Goal: Information Seeking & Learning: Check status

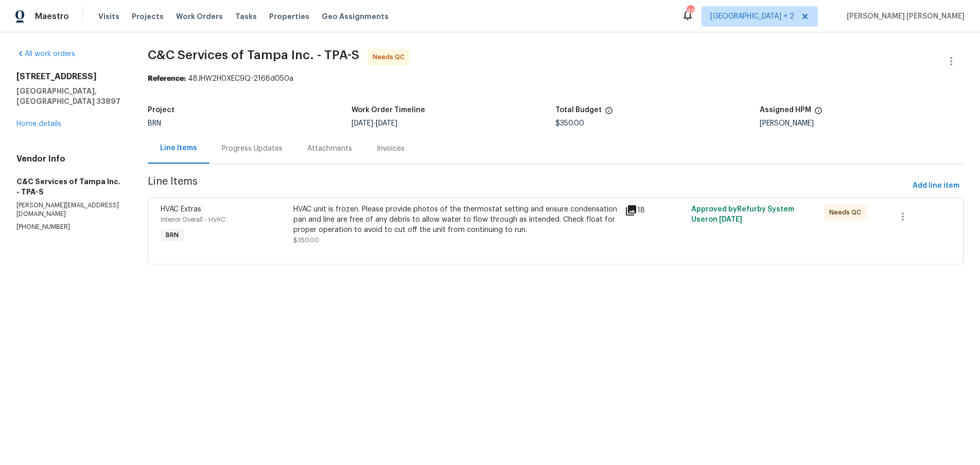
click at [634, 212] on icon at bounding box center [631, 210] width 12 height 12
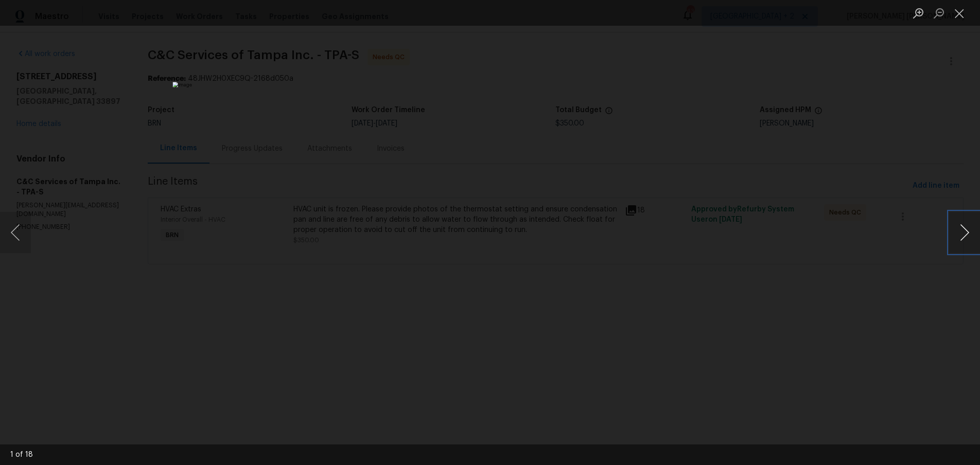
click at [965, 237] on button "Next image" at bounding box center [964, 232] width 31 height 41
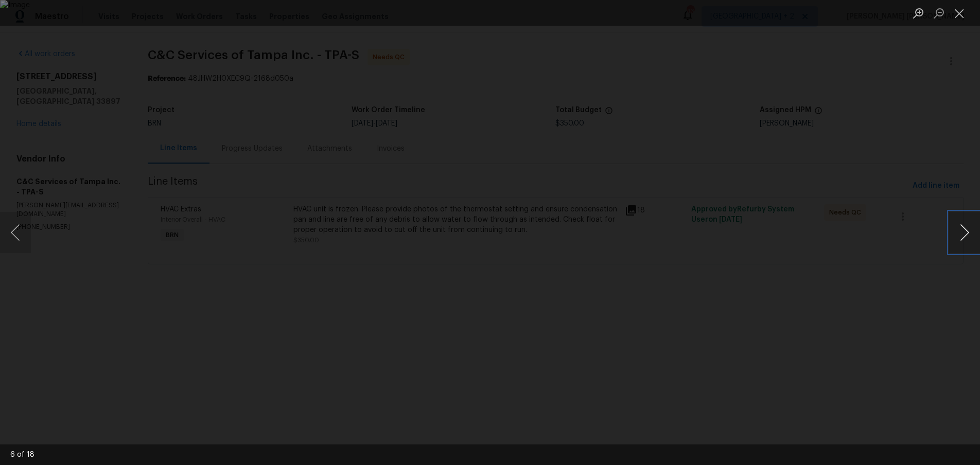
click at [965, 237] on button "Next image" at bounding box center [964, 232] width 31 height 41
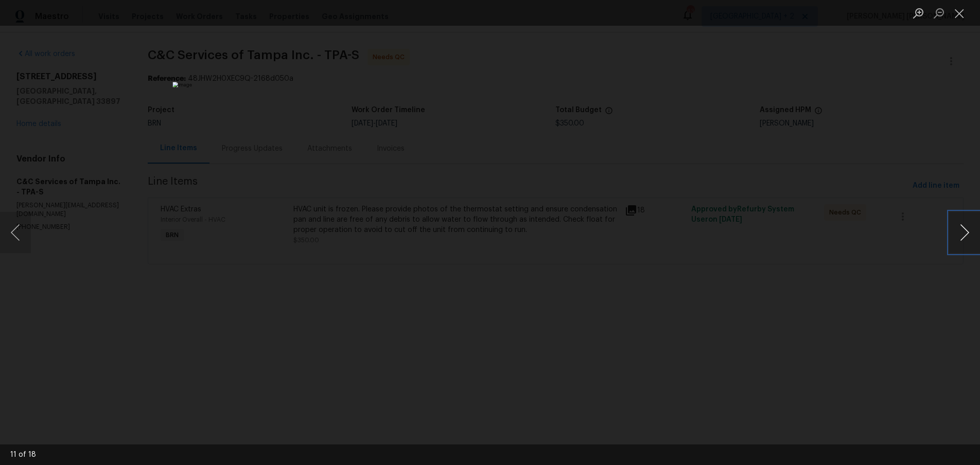
click at [965, 237] on button "Next image" at bounding box center [964, 232] width 31 height 41
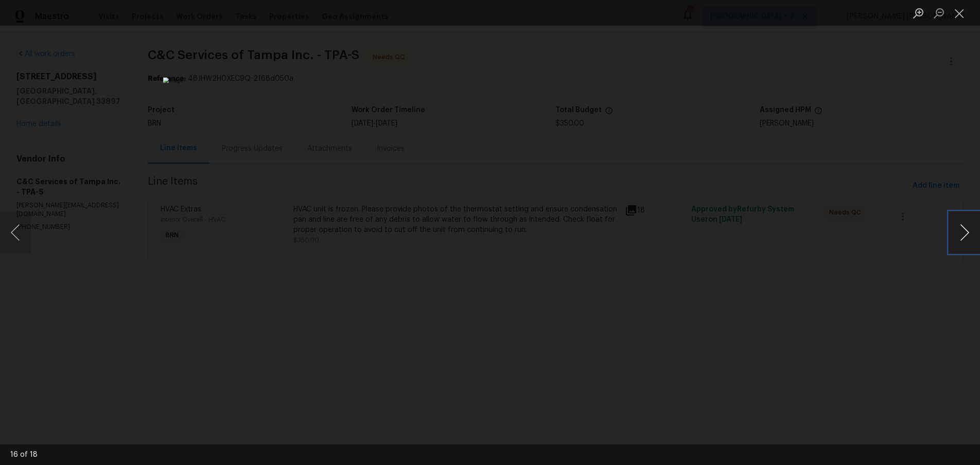
click at [965, 237] on button "Next image" at bounding box center [964, 232] width 31 height 41
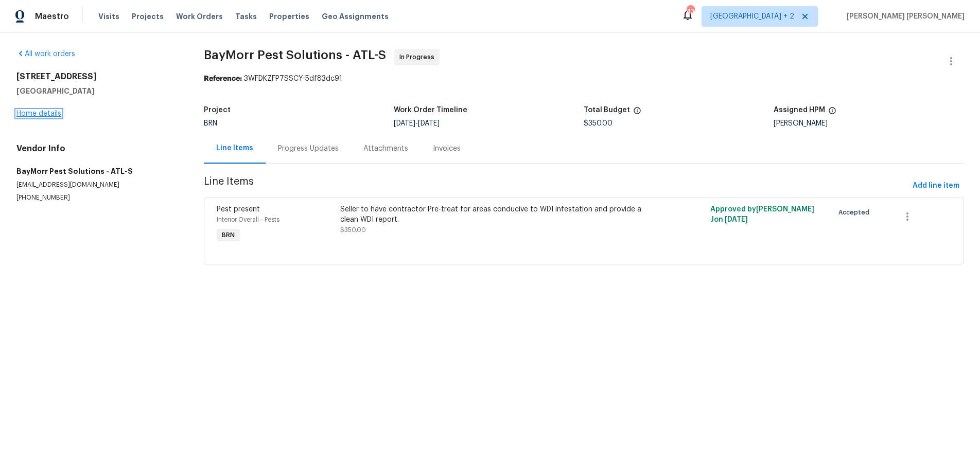
click at [42, 111] on link "Home details" at bounding box center [38, 113] width 45 height 7
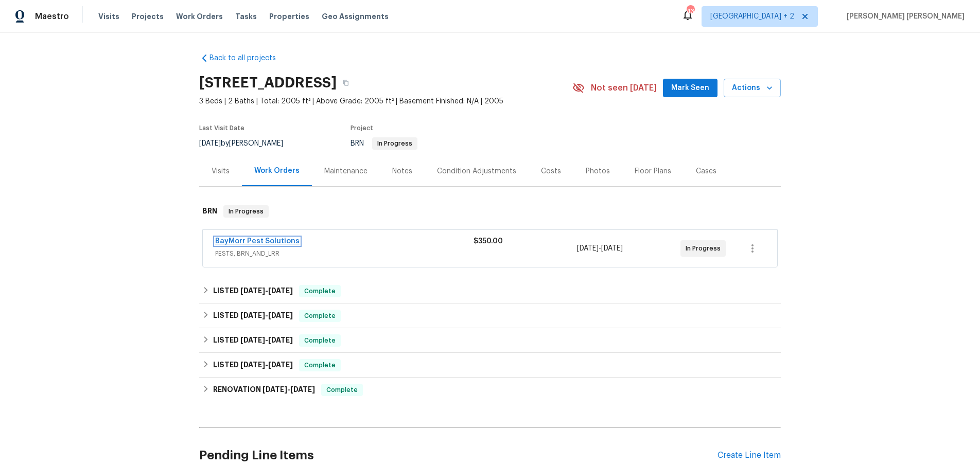
click at [280, 241] on link "BayMorr Pest Solutions" at bounding box center [257, 241] width 84 height 7
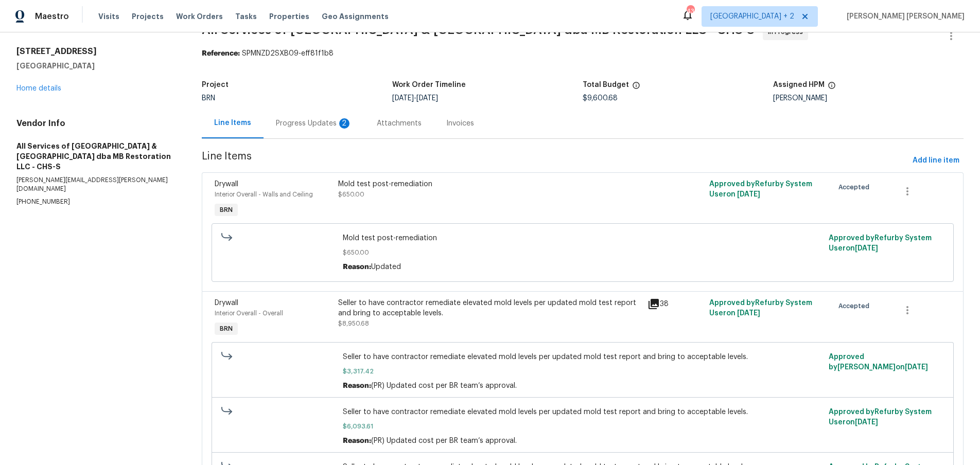
scroll to position [19, 0]
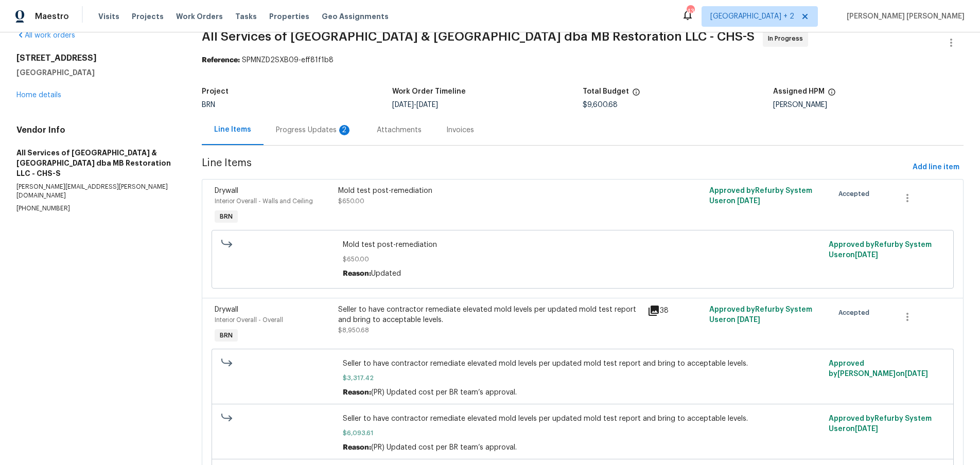
click at [653, 312] on icon at bounding box center [653, 311] width 12 height 12
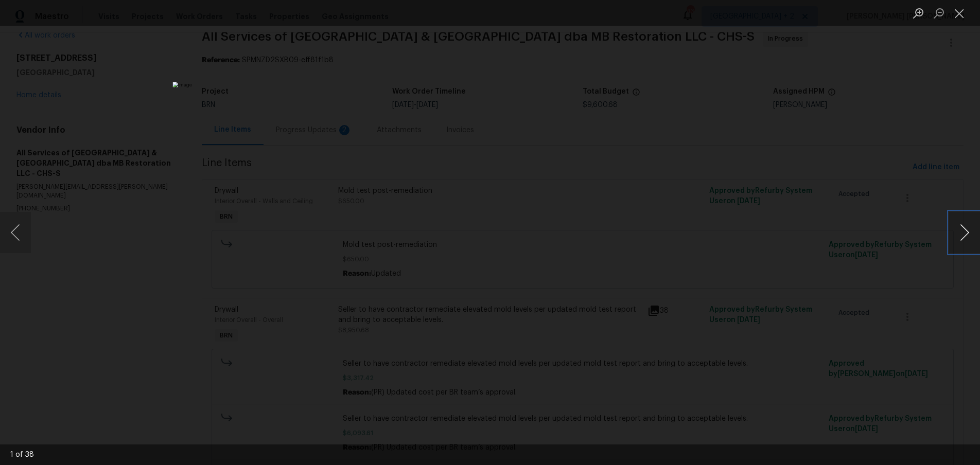
click at [960, 240] on button "Next image" at bounding box center [964, 232] width 31 height 41
click at [962, 13] on button "Close lightbox" at bounding box center [959, 13] width 21 height 18
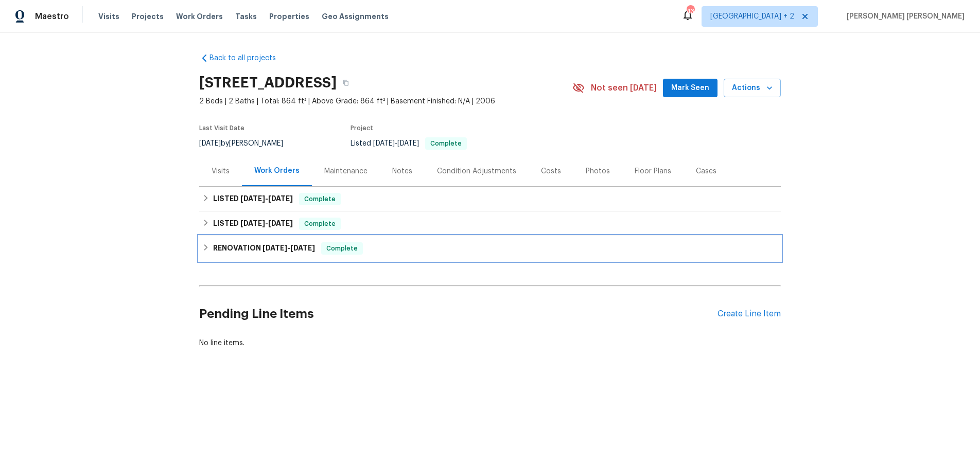
click at [203, 249] on icon at bounding box center [205, 247] width 7 height 7
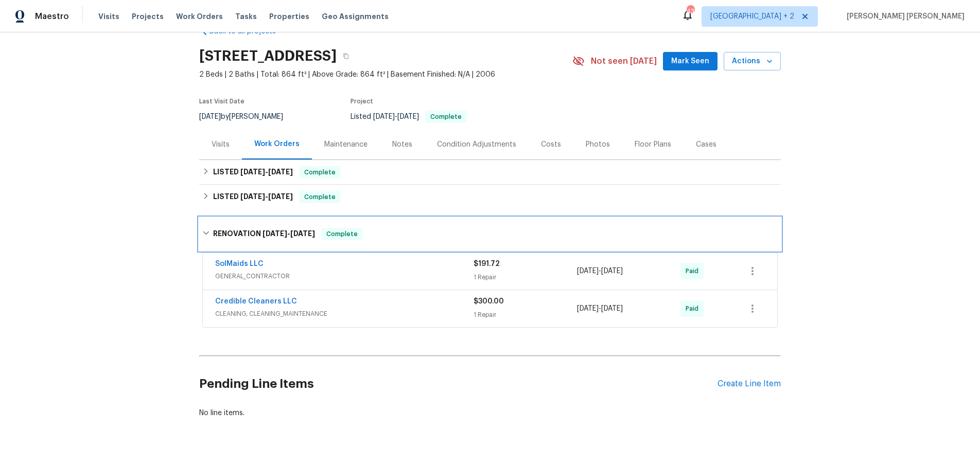
scroll to position [50, 0]
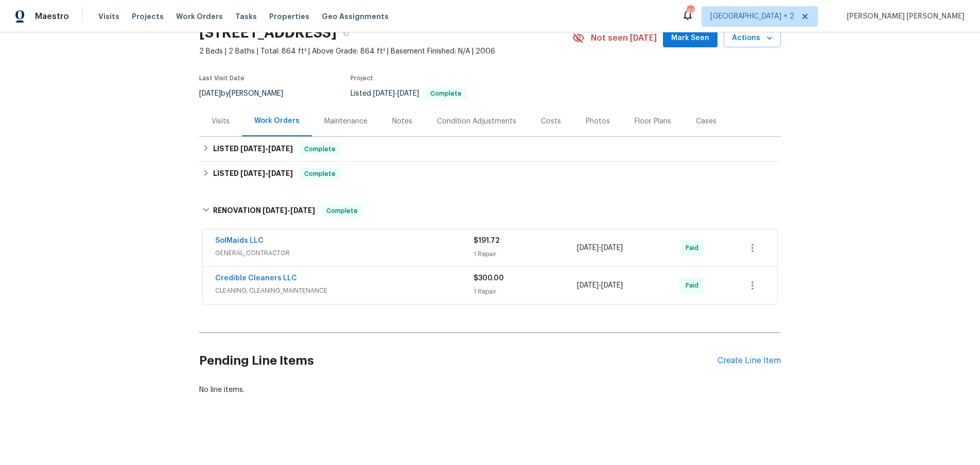
click at [413, 256] on span "GENERAL_CONTRACTOR" at bounding box center [344, 253] width 258 height 10
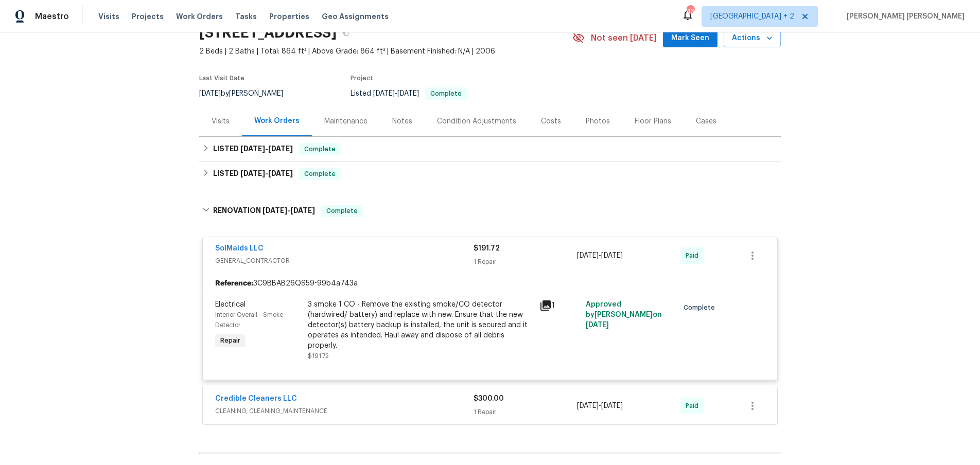
click at [413, 256] on span "GENERAL_CONTRACTOR" at bounding box center [344, 261] width 258 height 10
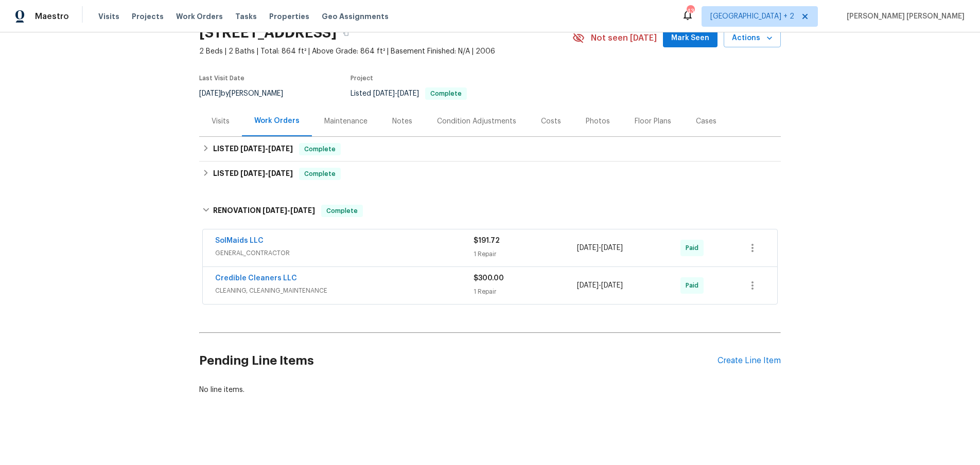
click at [413, 279] on div "Credible Cleaners LLC" at bounding box center [344, 279] width 258 height 12
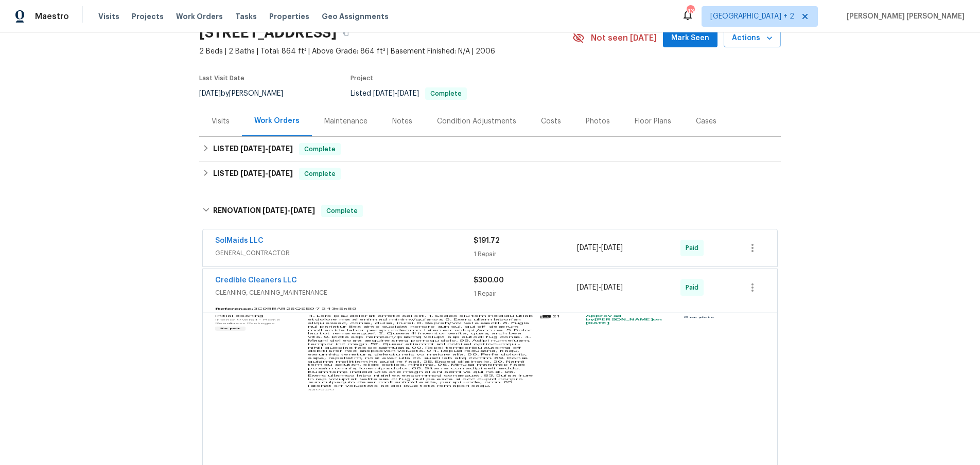
click at [416, 295] on span "CLEANING, CLEANING_MAINTENANCE" at bounding box center [344, 293] width 258 height 10
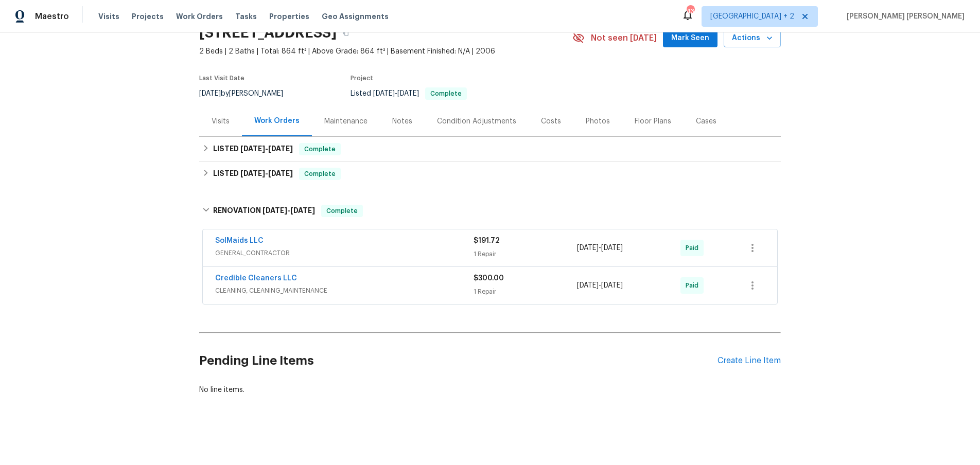
click at [416, 295] on span "CLEANING, CLEANING_MAINTENANCE" at bounding box center [344, 291] width 258 height 10
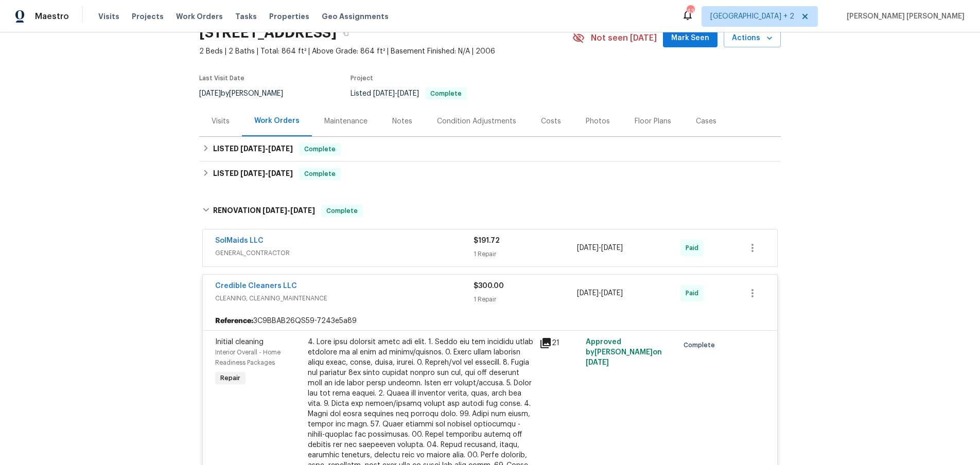
click at [548, 348] on icon at bounding box center [545, 343] width 10 height 10
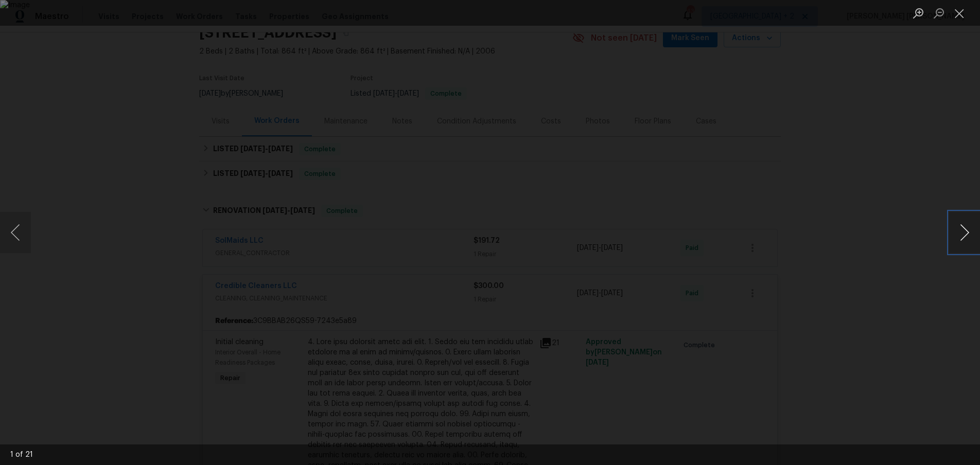
click at [963, 236] on button "Next image" at bounding box center [964, 232] width 31 height 41
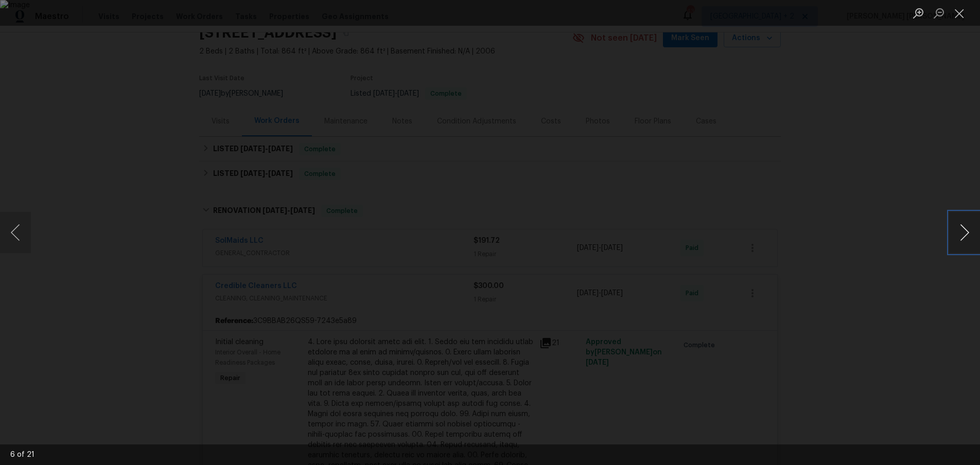
click at [963, 236] on button "Next image" at bounding box center [964, 232] width 31 height 41
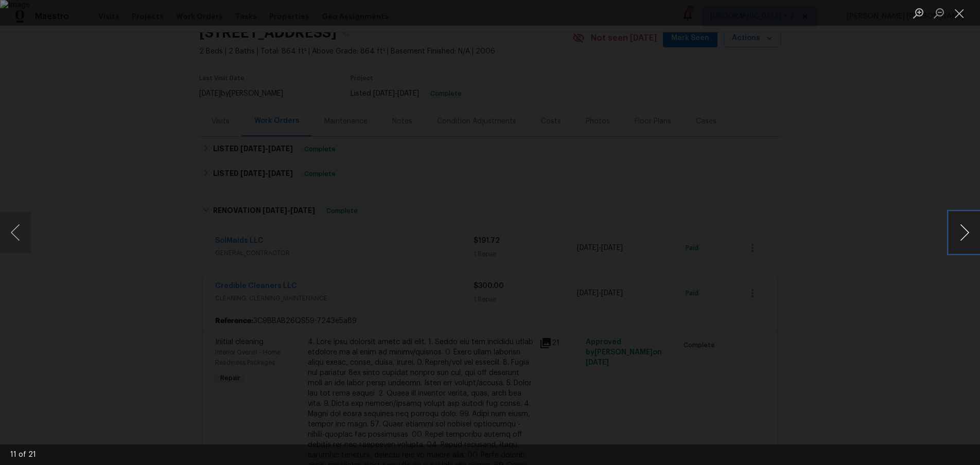
click at [963, 236] on button "Next image" at bounding box center [964, 232] width 31 height 41
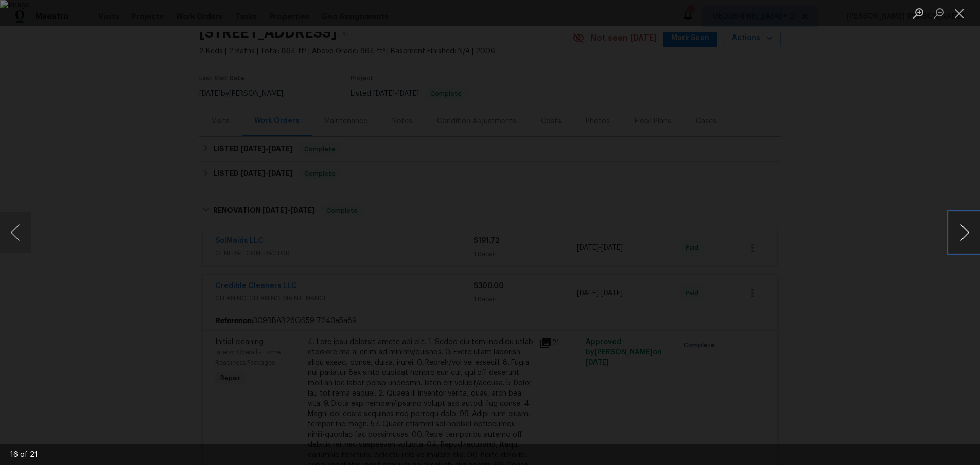
click at [963, 236] on button "Next image" at bounding box center [964, 232] width 31 height 41
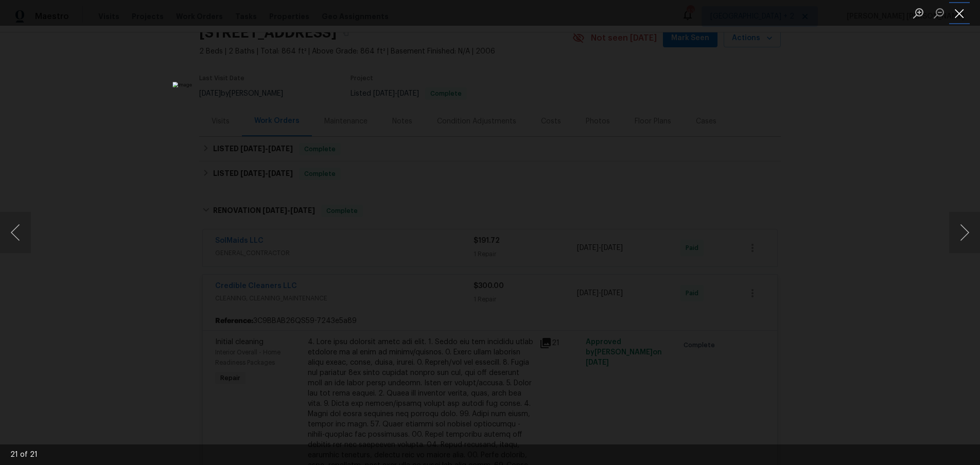
click at [957, 14] on button "Close lightbox" at bounding box center [959, 13] width 21 height 18
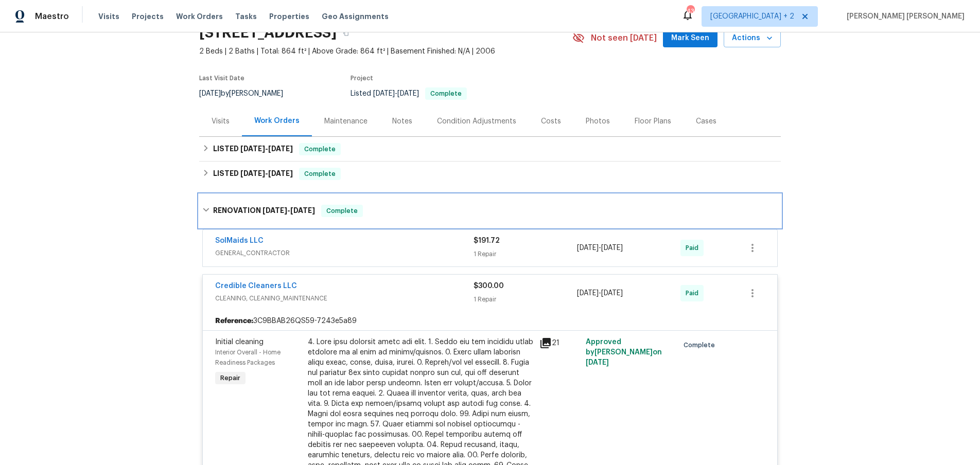
click at [204, 216] on div "RENOVATION 4/16/25 - 4/16/25 Complete" at bounding box center [489, 211] width 575 height 12
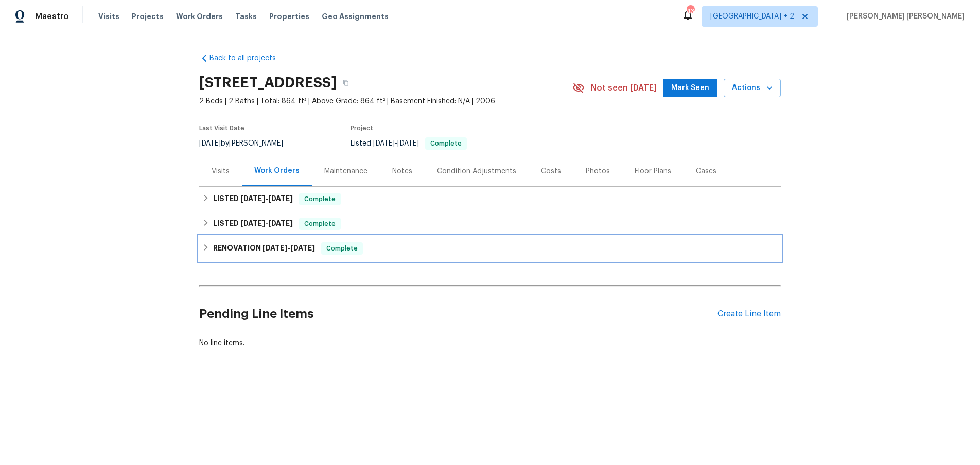
scroll to position [0, 0]
click at [205, 223] on icon at bounding box center [205, 222] width 7 height 7
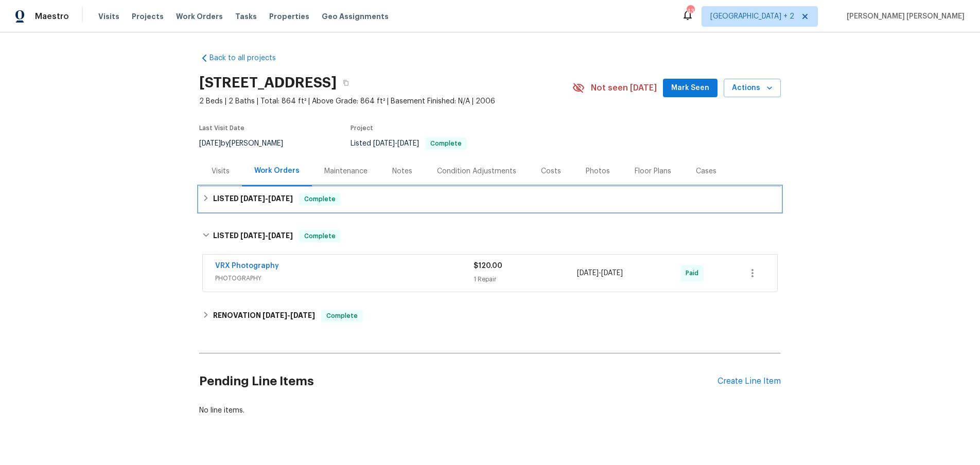
click at [201, 203] on div "LISTED 5/21/25 - 5/21/25 Complete" at bounding box center [489, 199] width 581 height 25
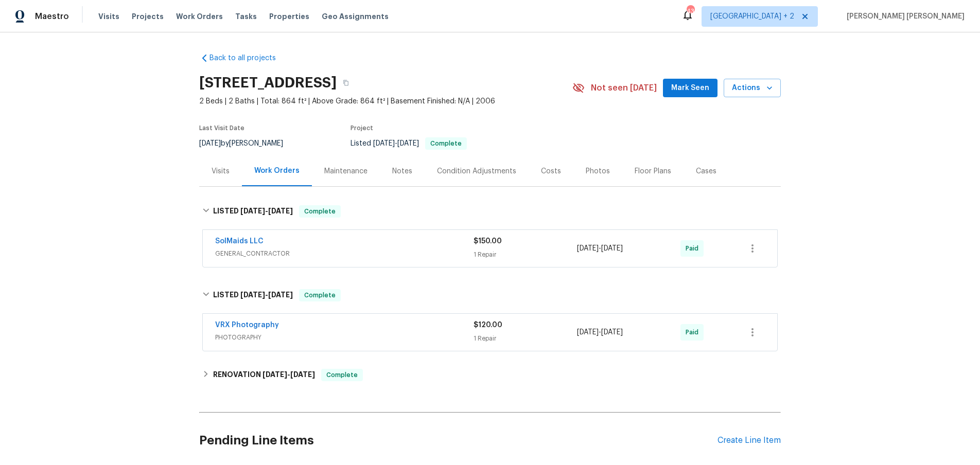
click at [376, 254] on span "GENERAL_CONTRACTOR" at bounding box center [344, 254] width 258 height 10
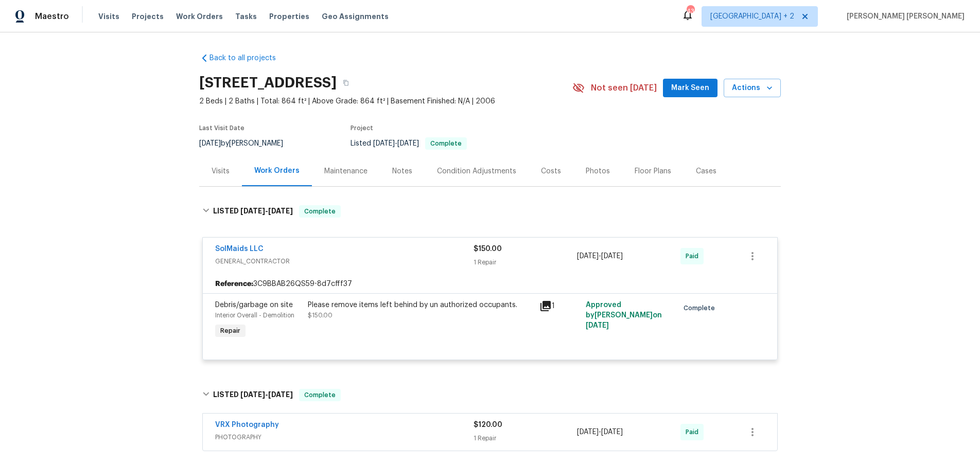
click at [541, 306] on icon at bounding box center [545, 306] width 12 height 12
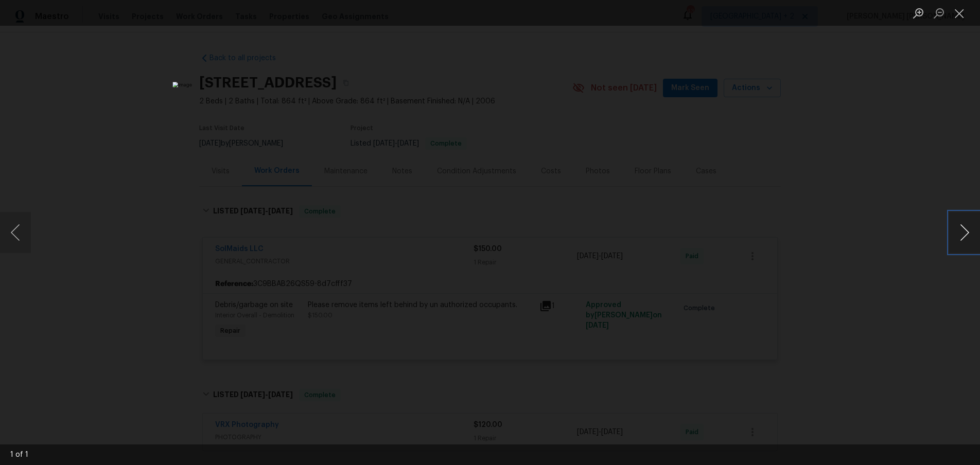
click at [952, 239] on button "Next image" at bounding box center [964, 232] width 31 height 41
drag, startPoint x: 955, startPoint y: 14, endPoint x: 901, endPoint y: 38, distance: 59.7
click at [954, 15] on button "Close lightbox" at bounding box center [959, 13] width 21 height 18
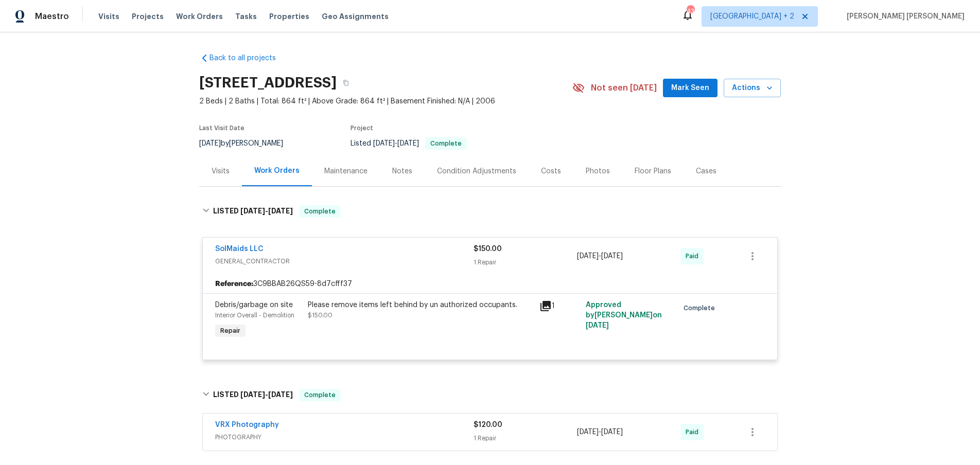
click at [216, 173] on div "Visits" at bounding box center [220, 171] width 18 height 10
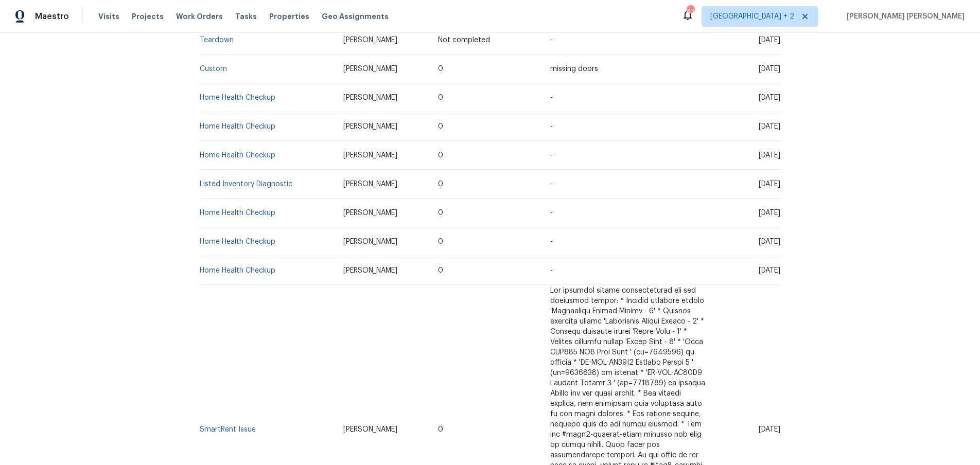
scroll to position [143, 0]
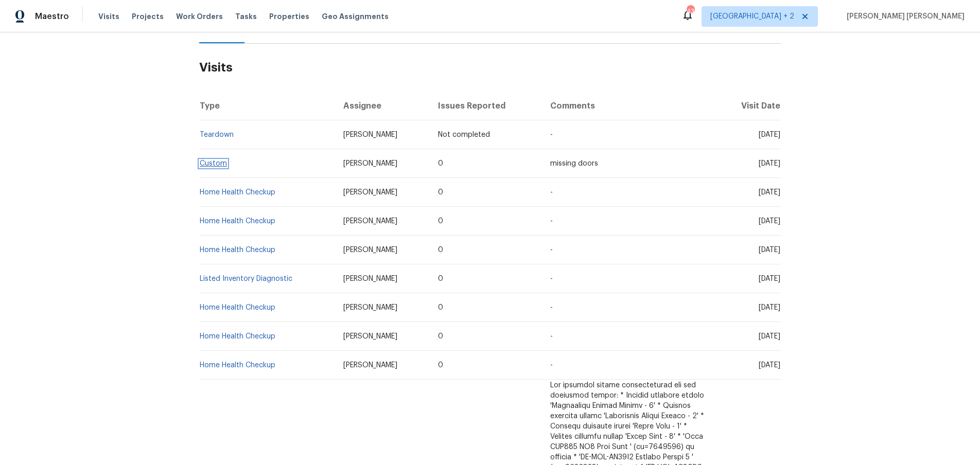
click at [214, 161] on link "Custom" at bounding box center [213, 163] width 27 height 7
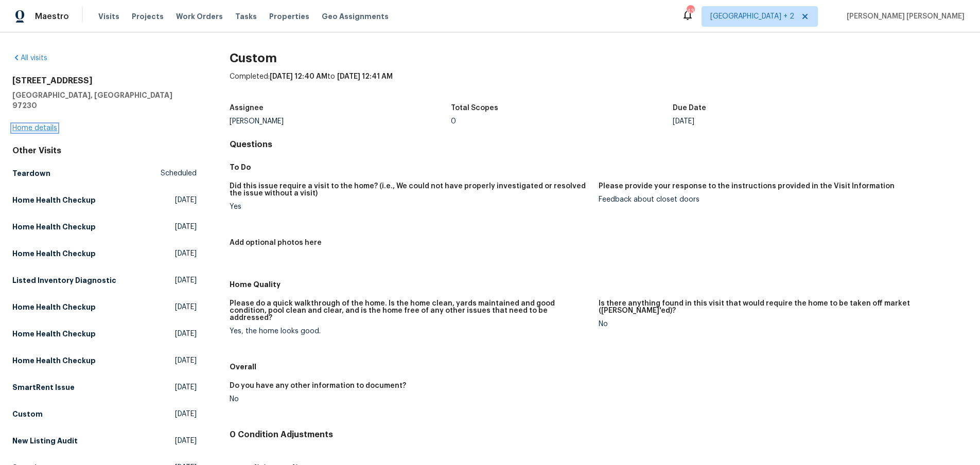
click at [47, 125] on link "Home details" at bounding box center [34, 128] width 45 height 7
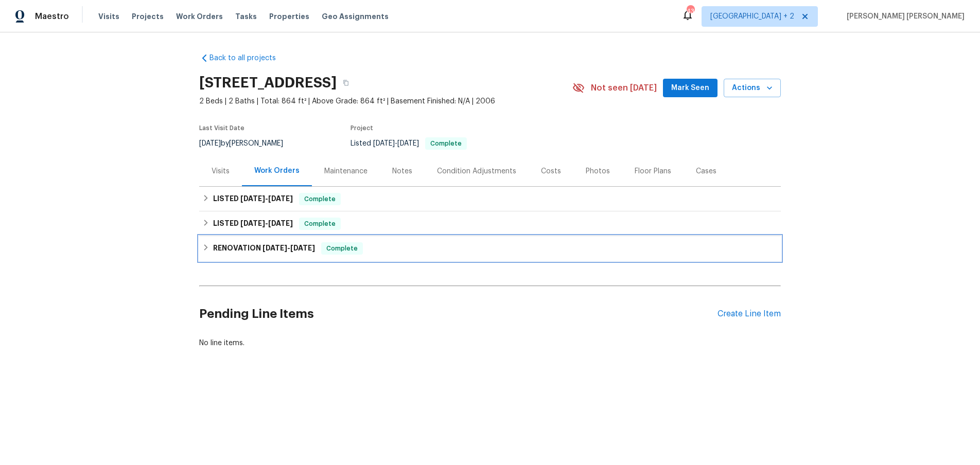
click at [203, 245] on icon at bounding box center [205, 247] width 7 height 7
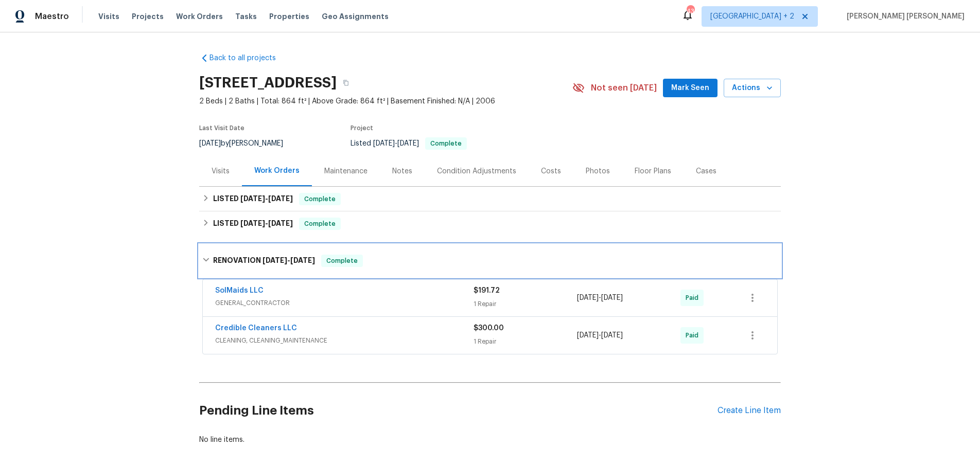
scroll to position [50, 0]
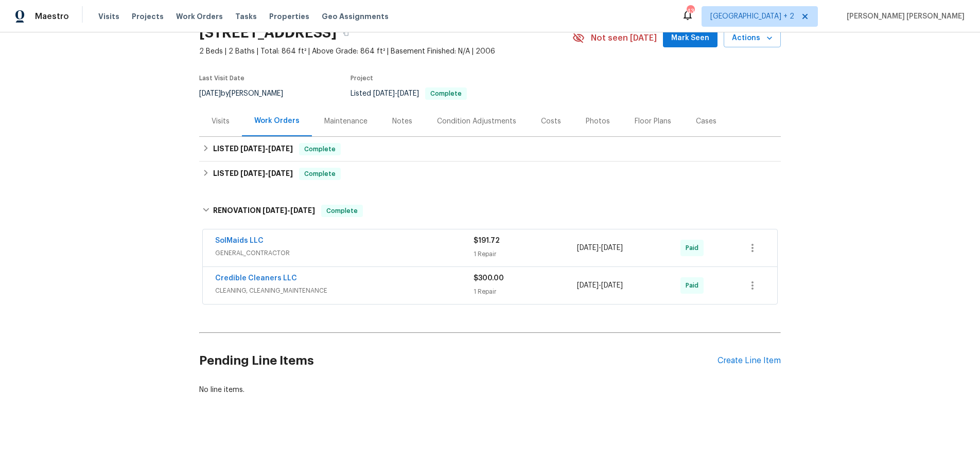
click at [270, 283] on span "Credible Cleaners LLC" at bounding box center [256, 278] width 82 height 10
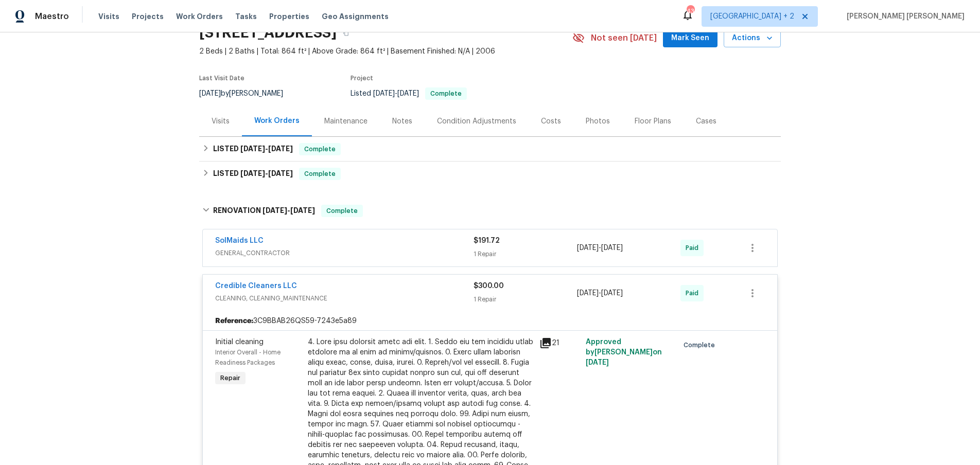
click at [550, 345] on icon at bounding box center [545, 343] width 10 height 10
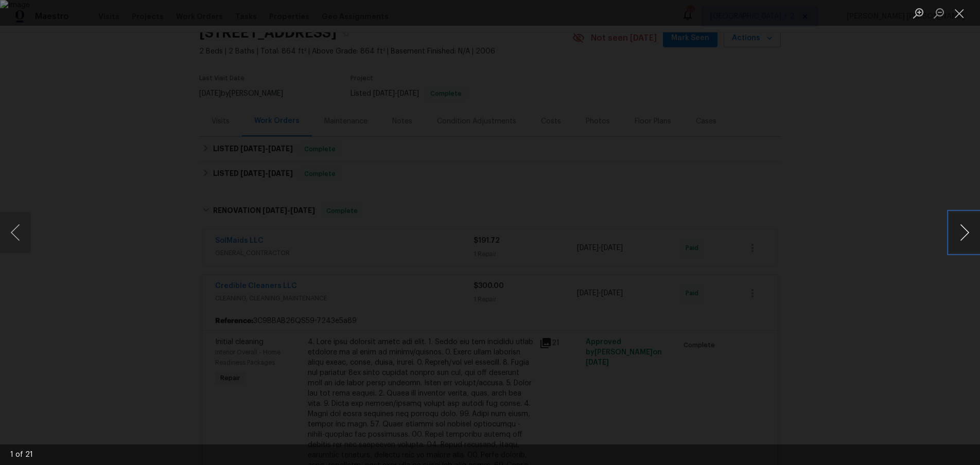
click at [959, 240] on button "Next image" at bounding box center [964, 232] width 31 height 41
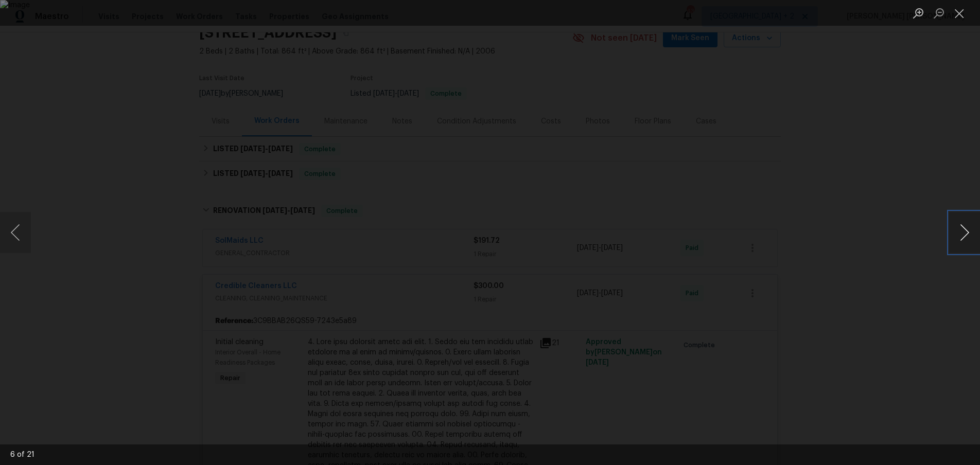
click at [959, 240] on button "Next image" at bounding box center [964, 232] width 31 height 41
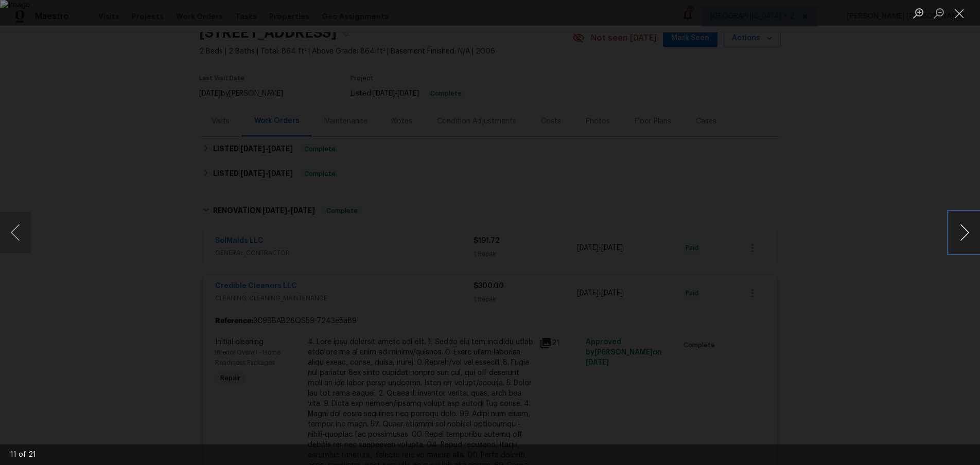
click at [959, 240] on button "Next image" at bounding box center [964, 232] width 31 height 41
drag, startPoint x: 919, startPoint y: 304, endPoint x: 908, endPoint y: 306, distance: 11.5
click at [915, 305] on div "Lightbox" at bounding box center [490, 232] width 980 height 465
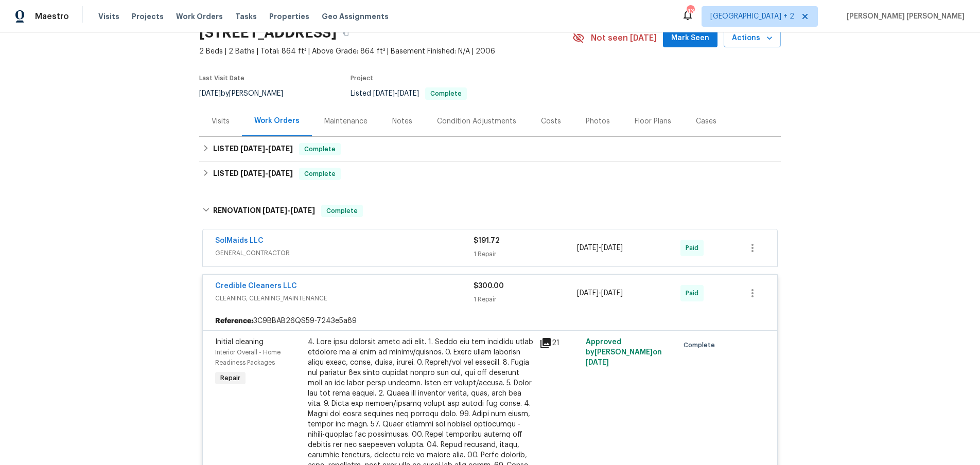
click at [227, 115] on div "Visits" at bounding box center [220, 121] width 43 height 30
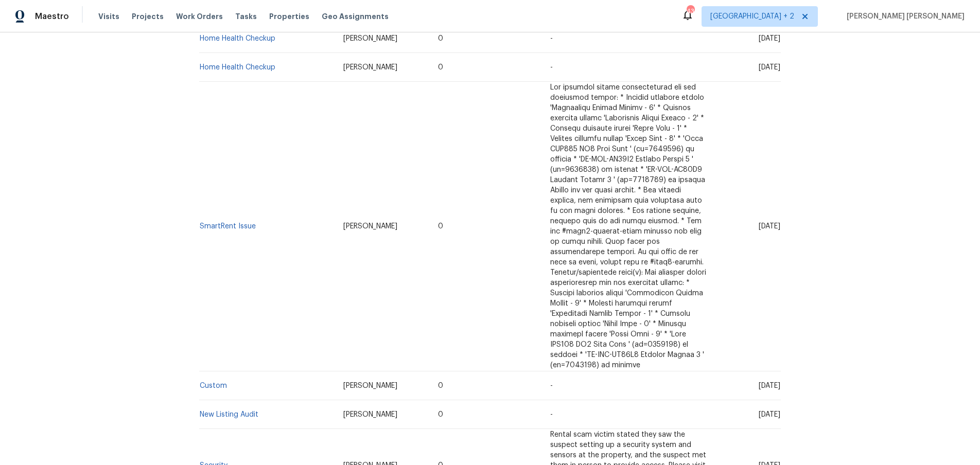
scroll to position [682, 0]
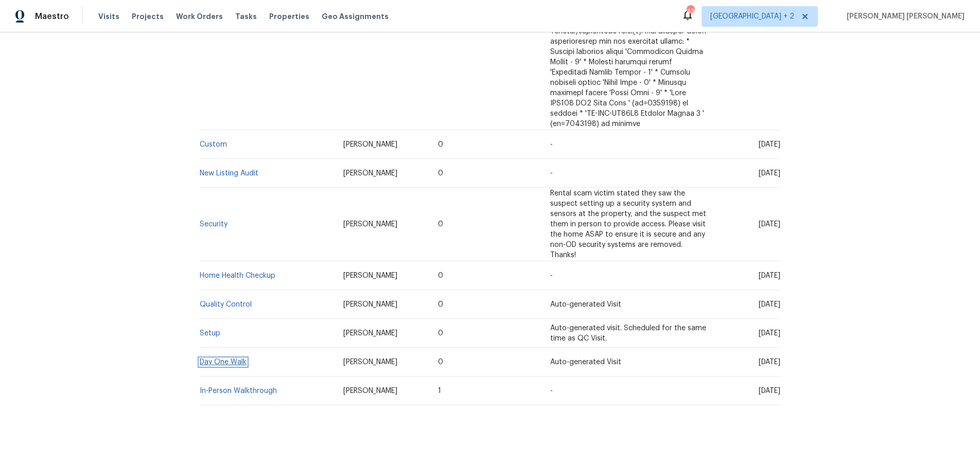
click at [224, 359] on link "Day One Walk" at bounding box center [223, 362] width 47 height 7
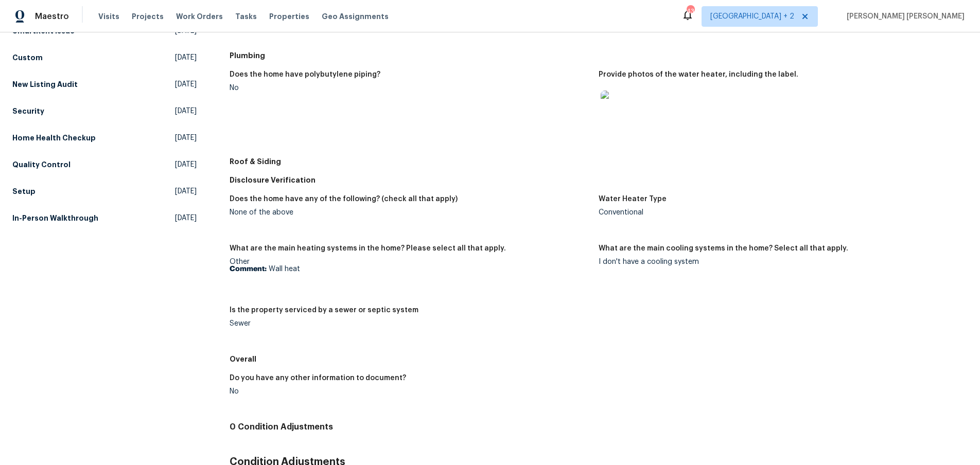
scroll to position [362, 0]
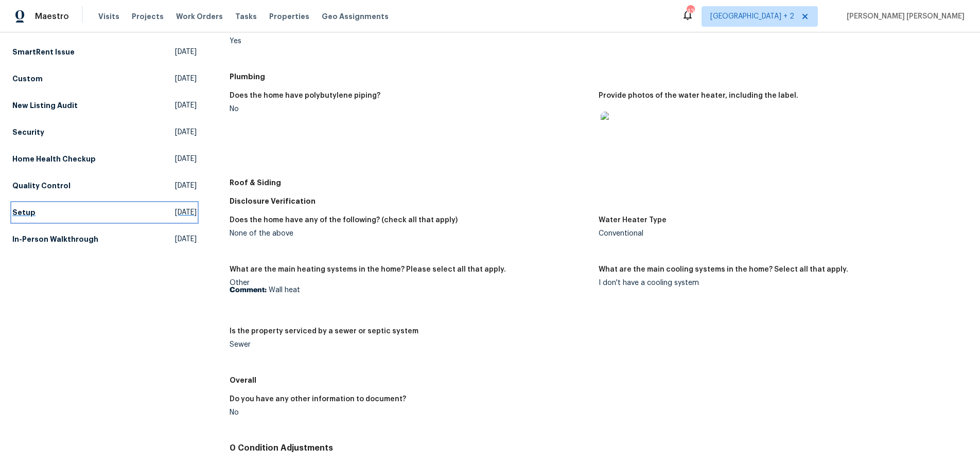
click at [22, 207] on h5 "Setup" at bounding box center [23, 212] width 23 height 10
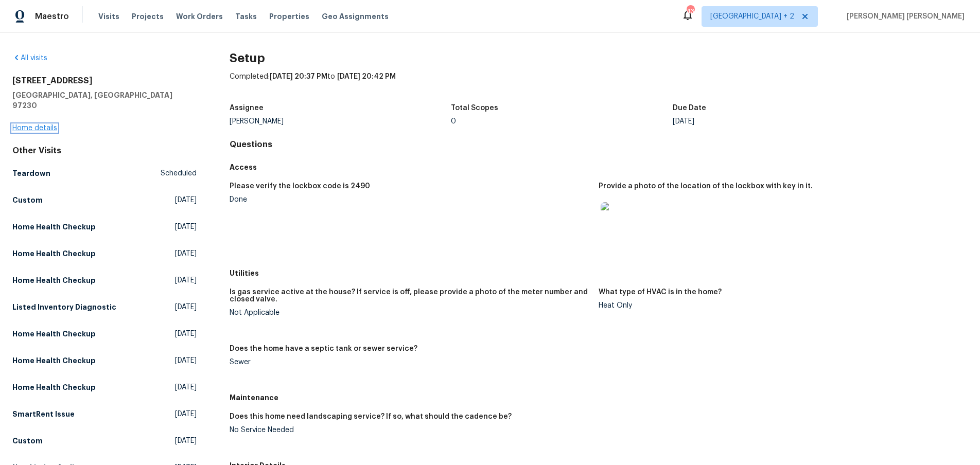
click at [41, 125] on link "Home details" at bounding box center [34, 128] width 45 height 7
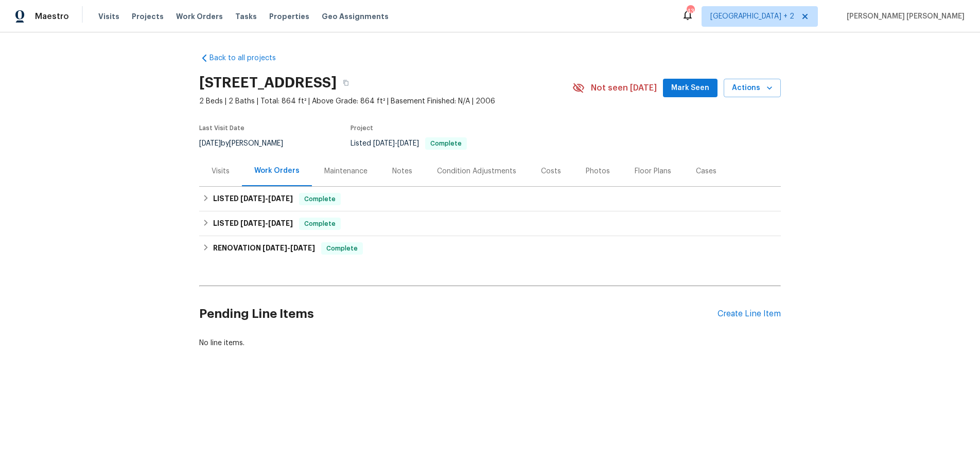
click at [218, 169] on div "Visits" at bounding box center [220, 171] width 18 height 10
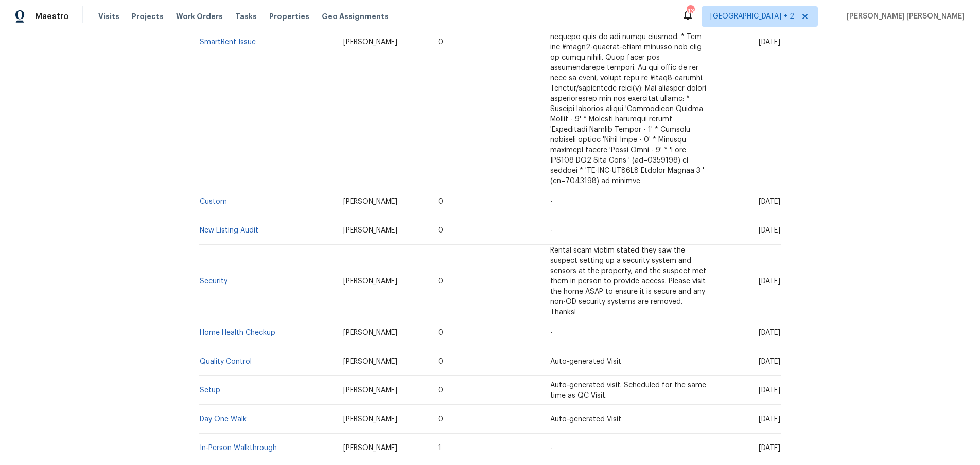
scroll to position [647, 0]
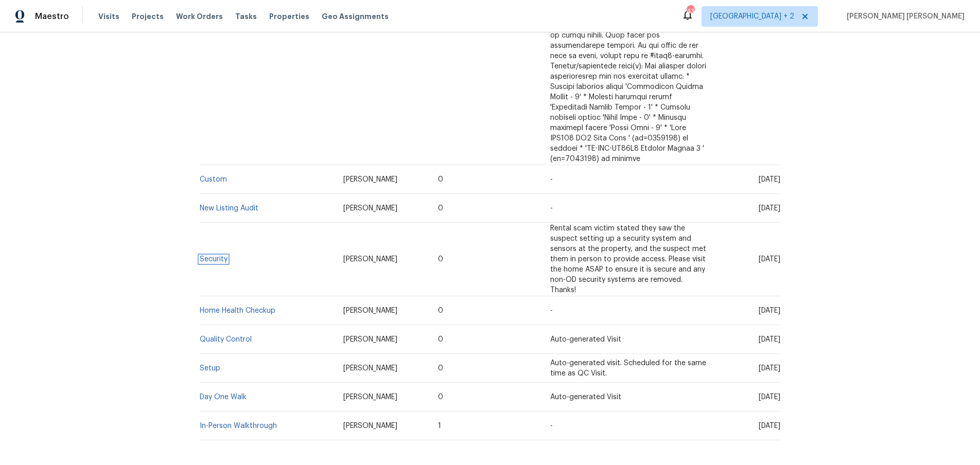
click at [207, 256] on link "Security" at bounding box center [214, 259] width 28 height 7
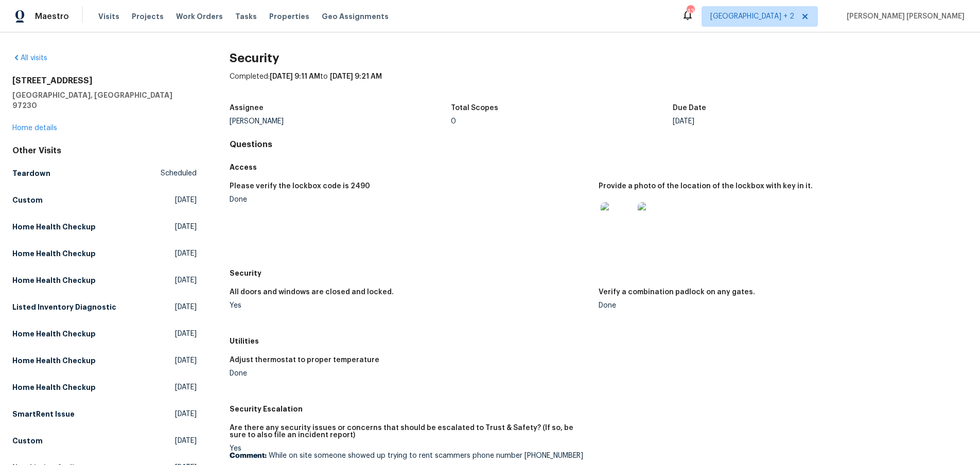
click at [607, 219] on img at bounding box center [617, 218] width 33 height 33
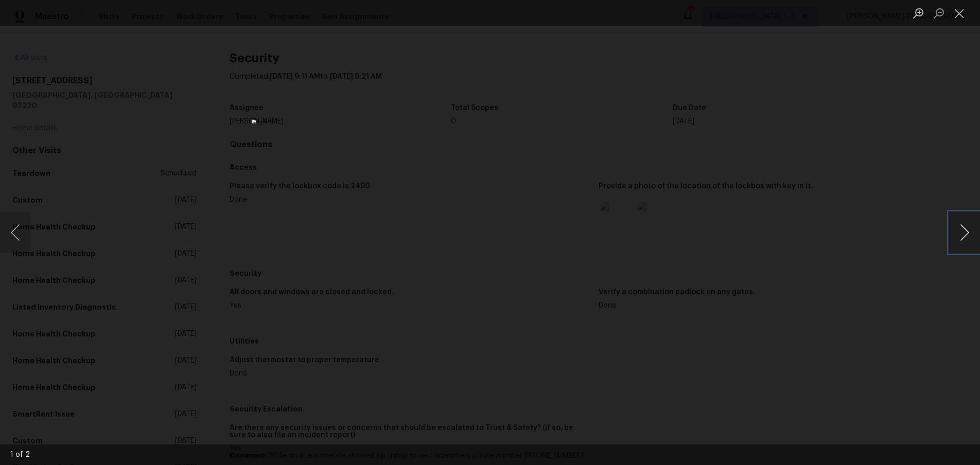
click at [960, 236] on button "Next image" at bounding box center [964, 232] width 31 height 41
click at [864, 290] on div "Lightbox" at bounding box center [490, 232] width 980 height 465
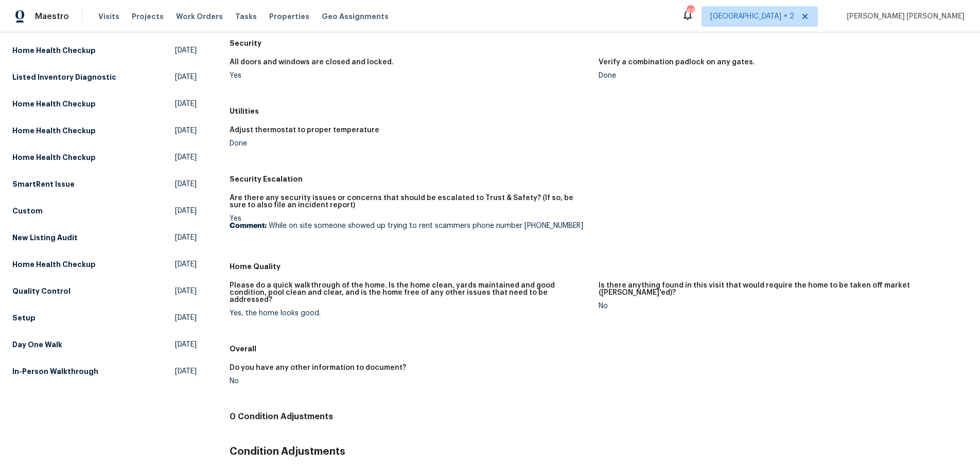
scroll to position [308, 0]
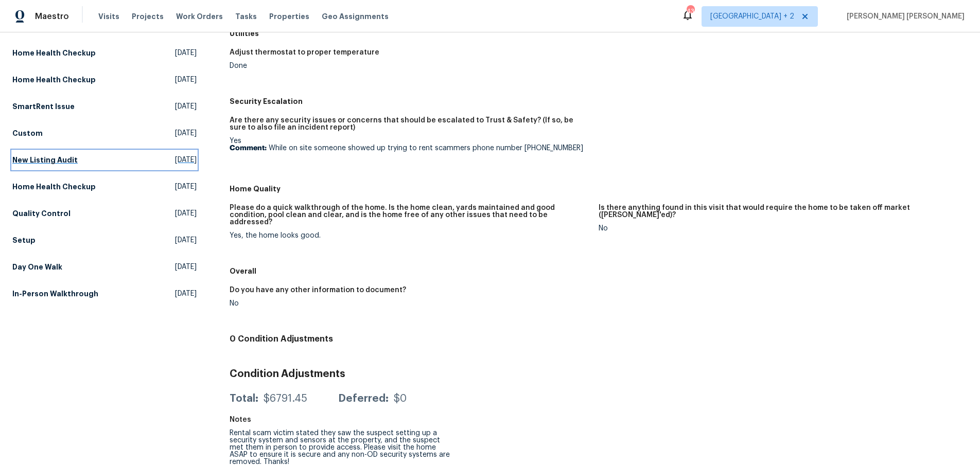
click at [51, 155] on h5 "New Listing Audit" at bounding box center [44, 160] width 65 height 10
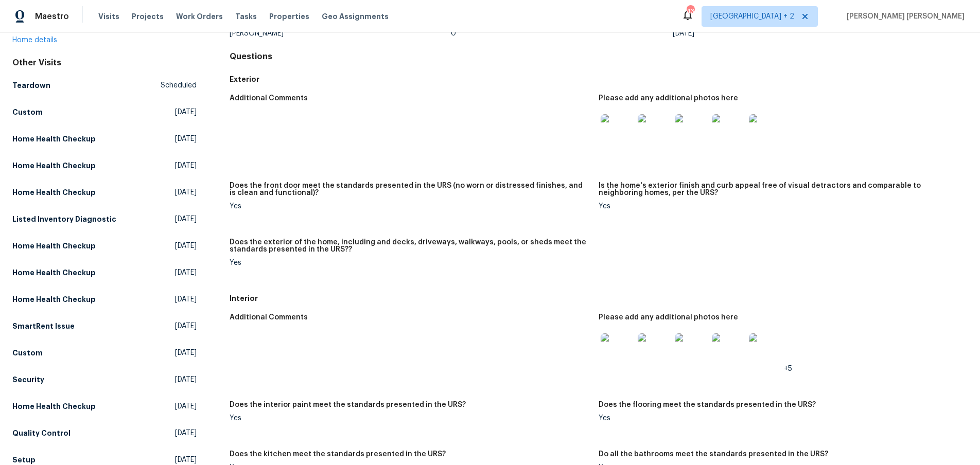
scroll to position [95, 0]
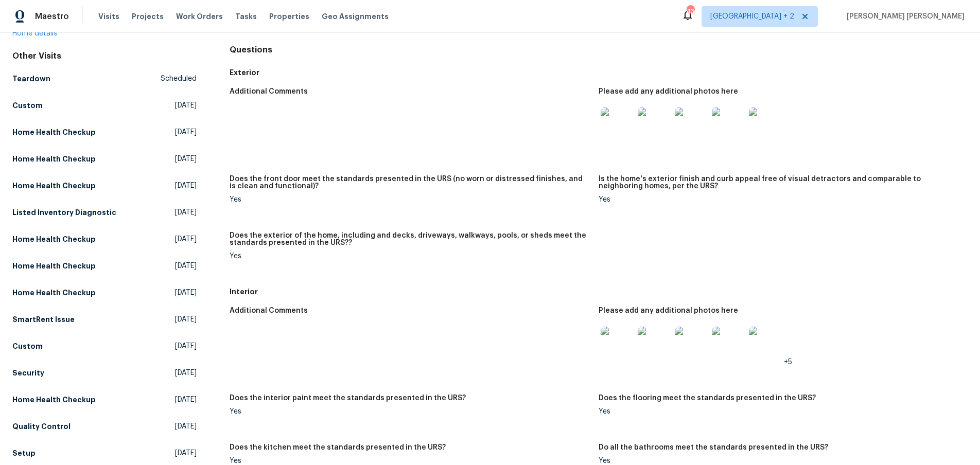
click at [625, 346] on img at bounding box center [617, 343] width 33 height 33
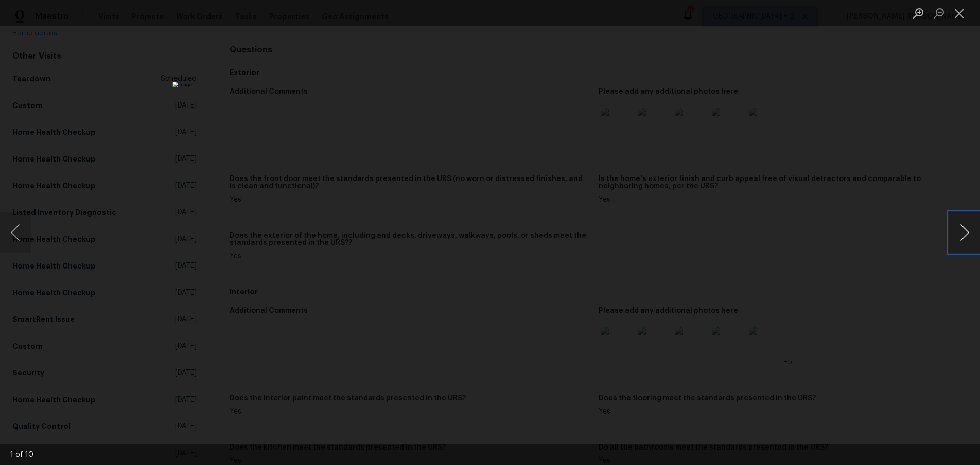
click at [965, 238] on button "Next image" at bounding box center [964, 232] width 31 height 41
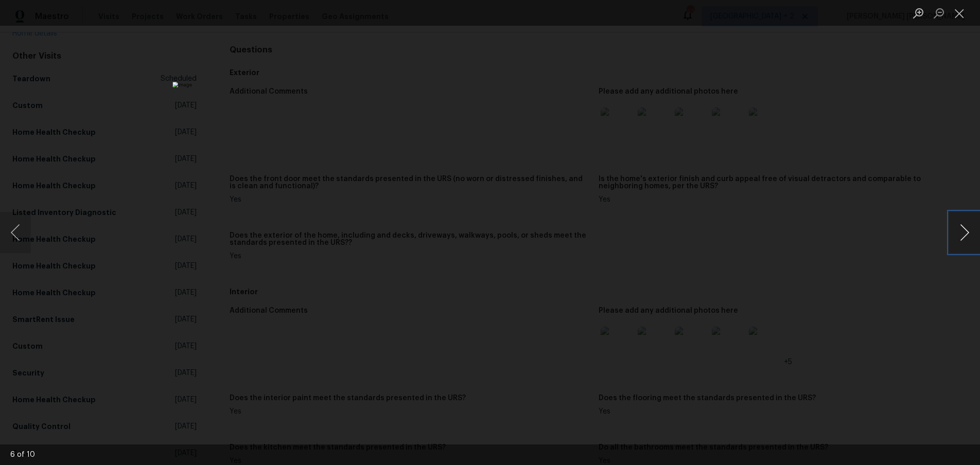
click at [965, 238] on button "Next image" at bounding box center [964, 232] width 31 height 41
